Goal: Check status: Check status

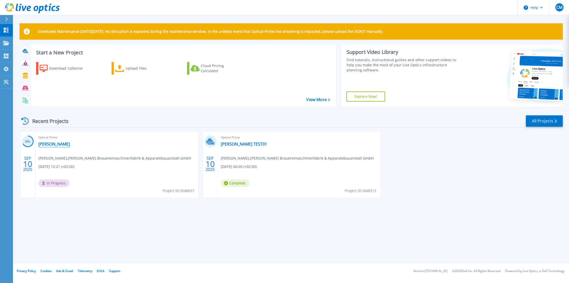
click at [57, 144] on link "[PERSON_NAME]" at bounding box center [53, 143] width 31 height 5
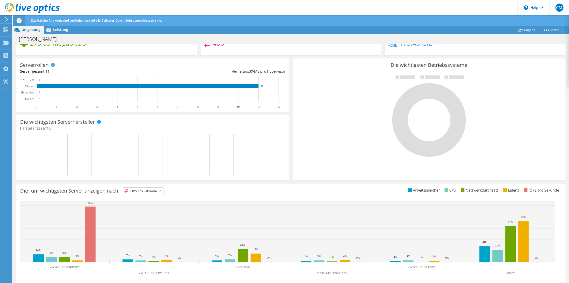
scroll to position [85, 0]
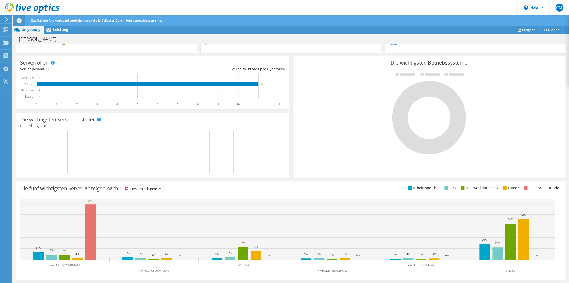
click at [161, 188] on icon at bounding box center [159, 189] width 3 height 2
click at [144, 202] on li "Arbeitsspeicher" at bounding box center [143, 202] width 40 height 7
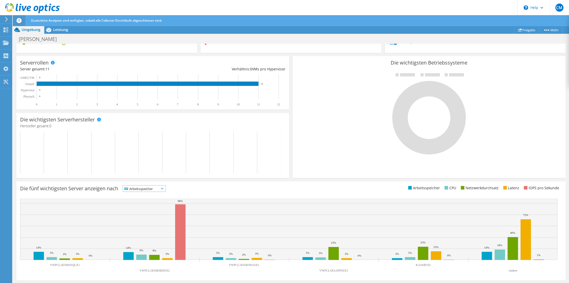
click at [165, 189] on span "Arbeitsspeicher" at bounding box center [144, 188] width 42 height 6
click at [135, 208] on li "CPU" at bounding box center [144, 209] width 42 height 7
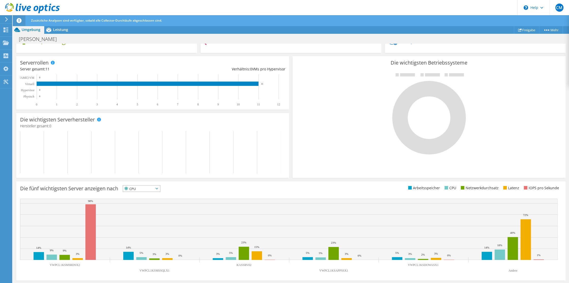
click at [158, 188] on icon at bounding box center [156, 189] width 3 height 2
click at [142, 222] on li "Latenz" at bounding box center [141, 223] width 37 height 7
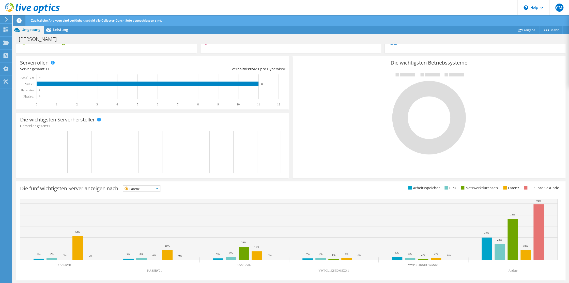
scroll to position [0, 0]
